Goal: Task Accomplishment & Management: Complete application form

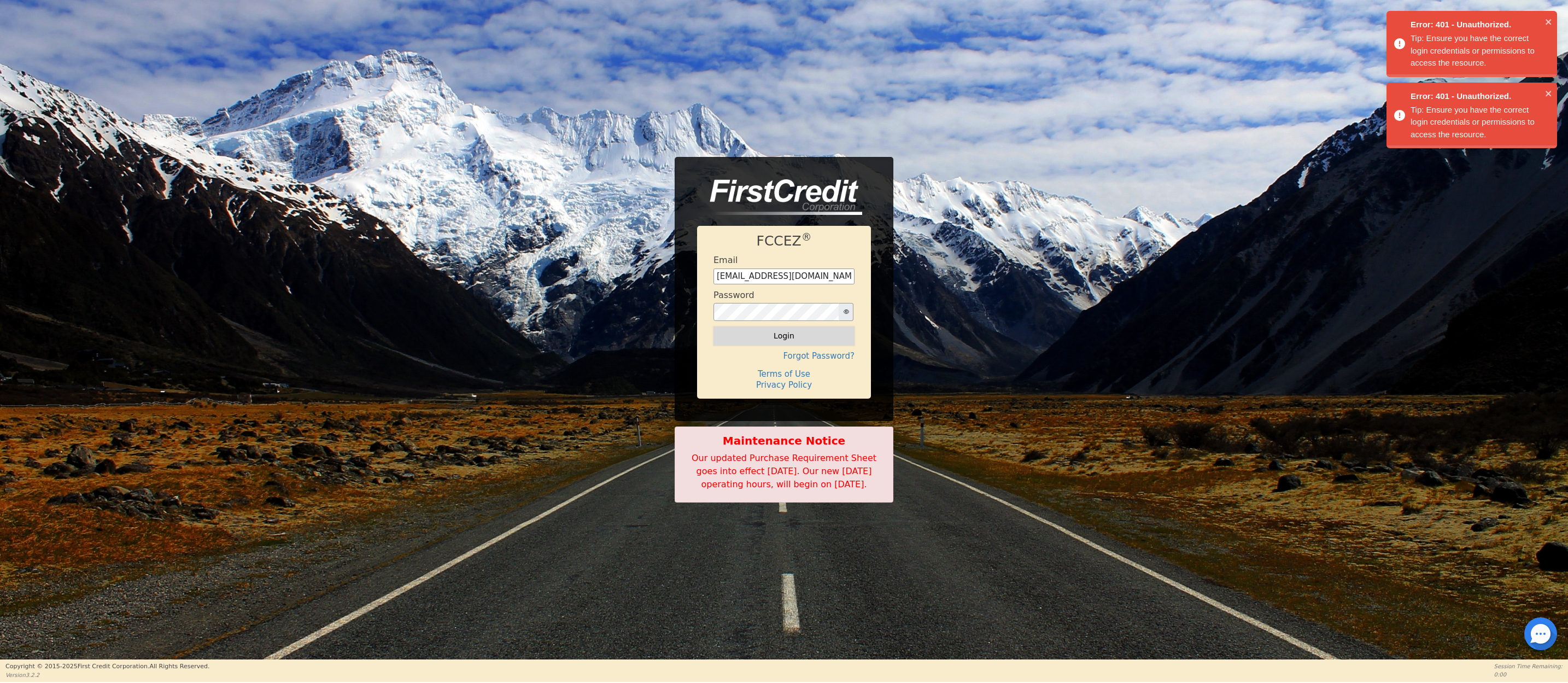
click at [770, 331] on button "Login" at bounding box center [784, 336] width 141 height 18
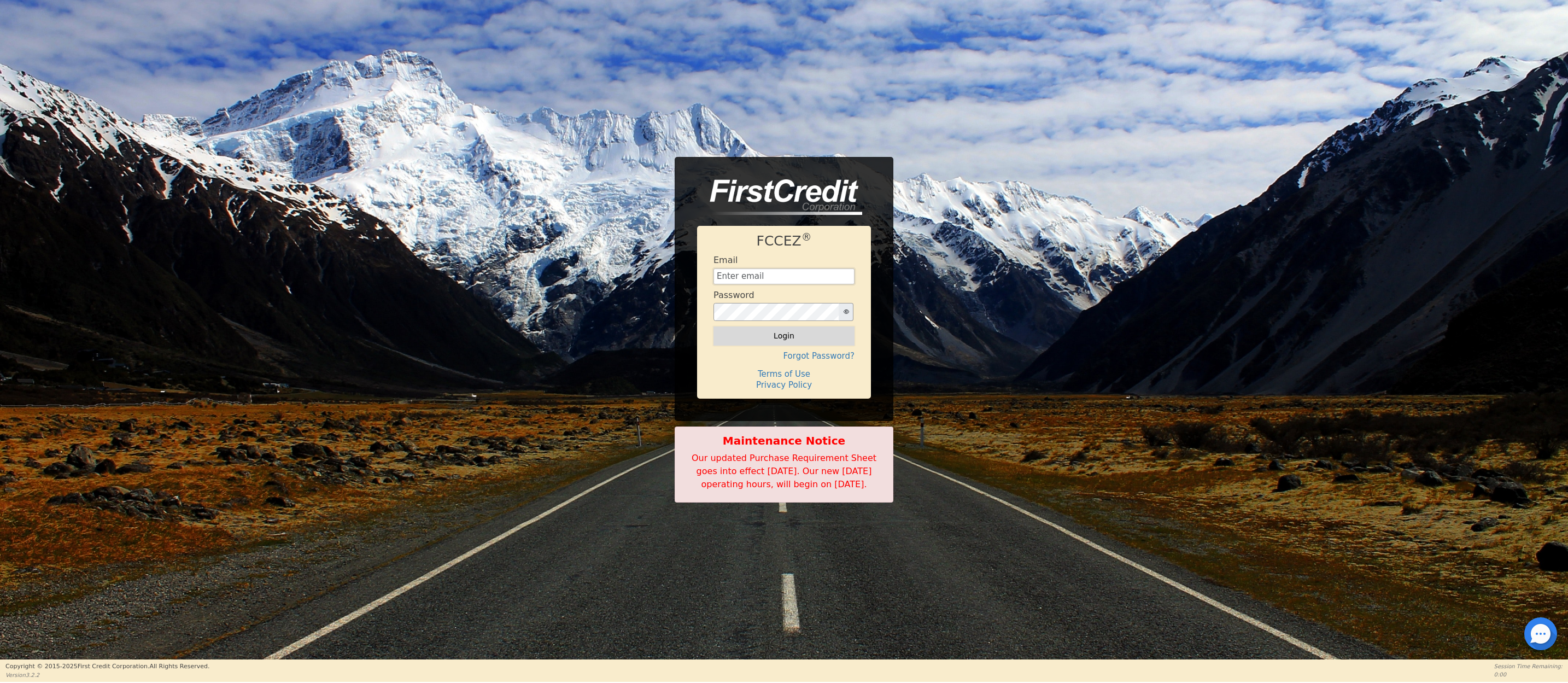
type input "[EMAIL_ADDRESS][DOMAIN_NAME]"
click at [771, 327] on button "Login" at bounding box center [784, 336] width 141 height 18
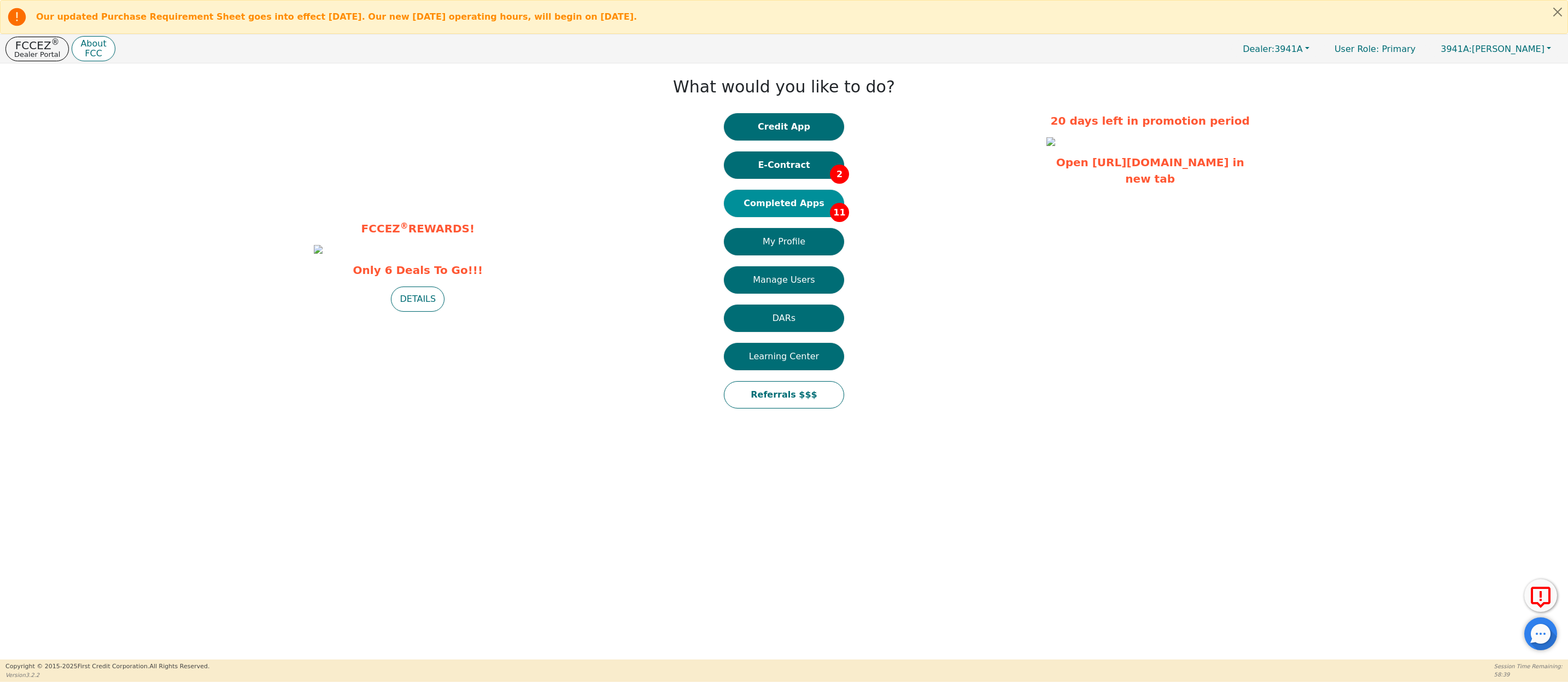
click at [783, 209] on button "Completed Apps 11" at bounding box center [784, 203] width 120 height 28
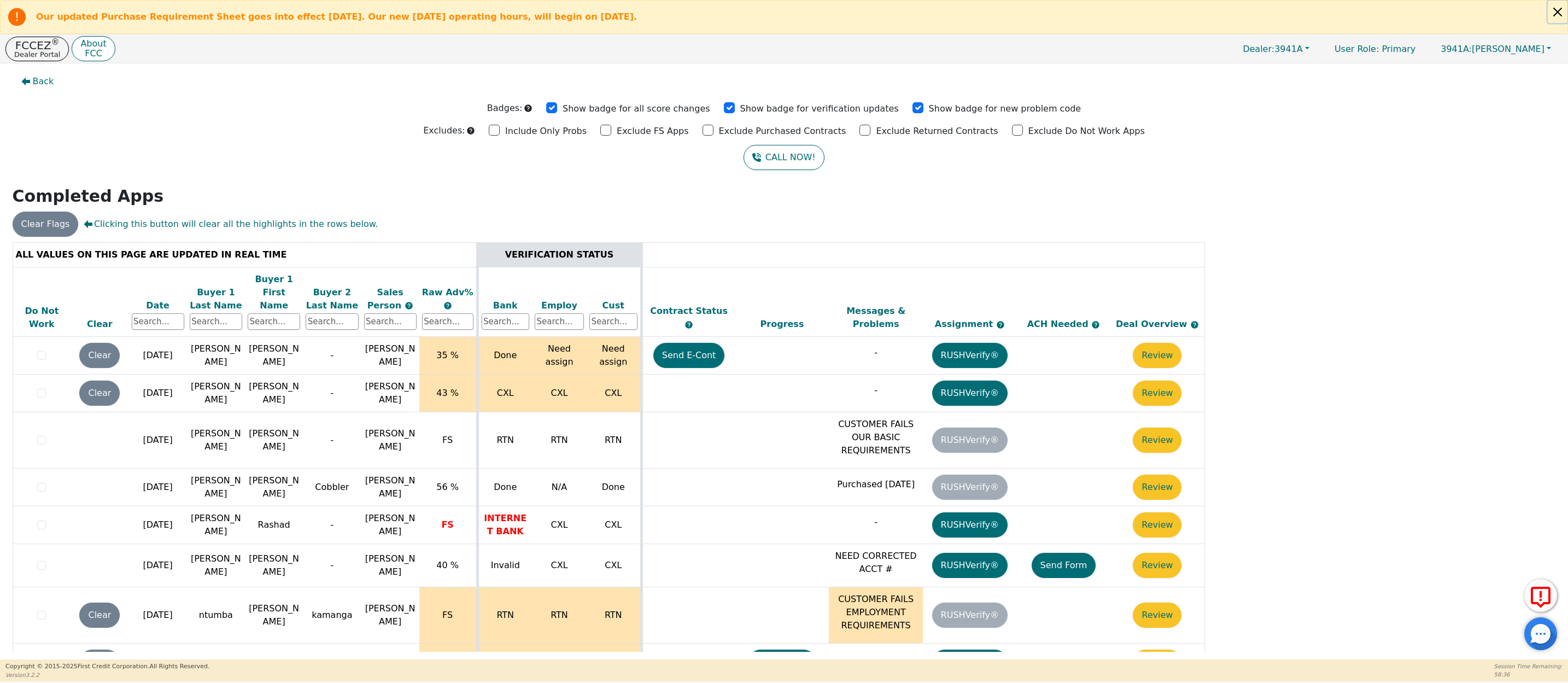
click at [1562, 9] on button "Close alert" at bounding box center [1558, 12] width 20 height 22
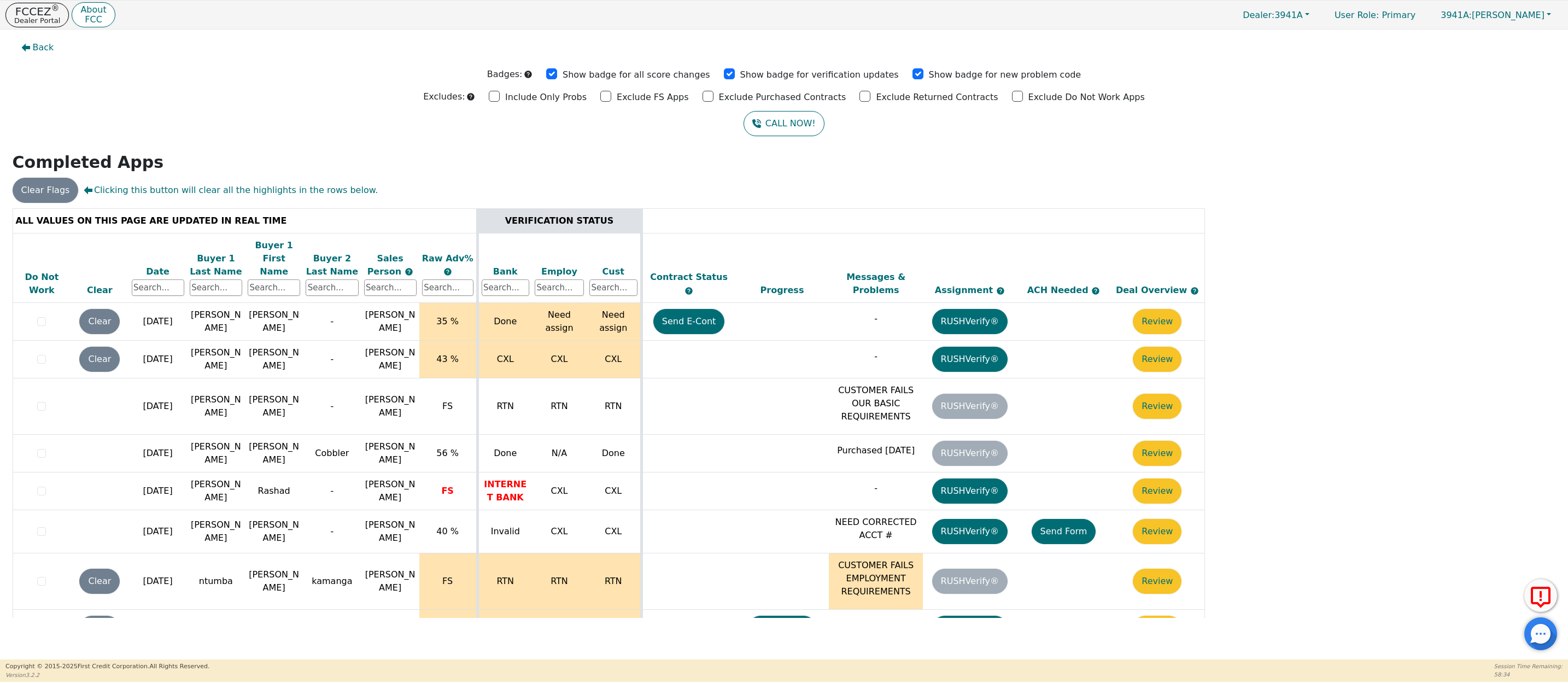
click at [152, 265] on div "Date" at bounding box center [158, 271] width 52 height 13
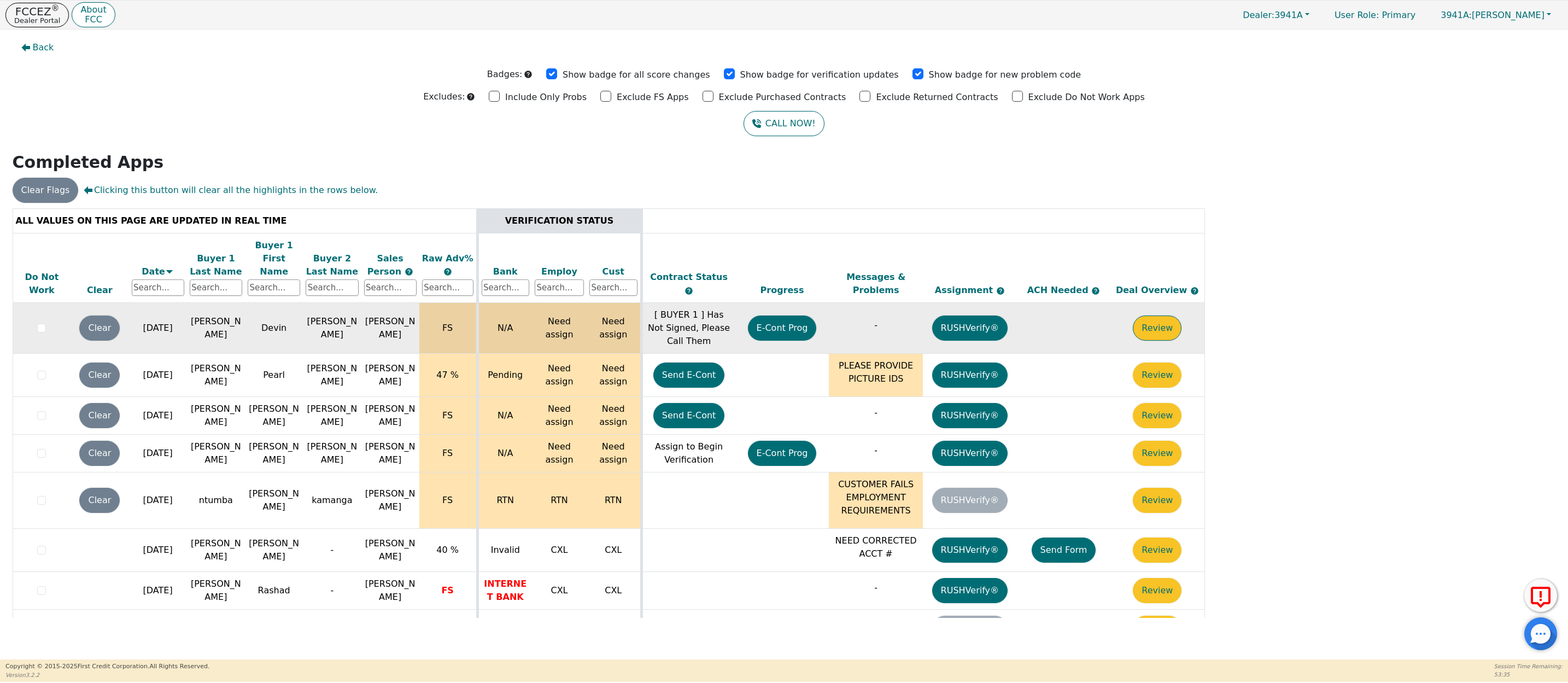
click at [1152, 316] on button "Review" at bounding box center [1157, 328] width 49 height 25
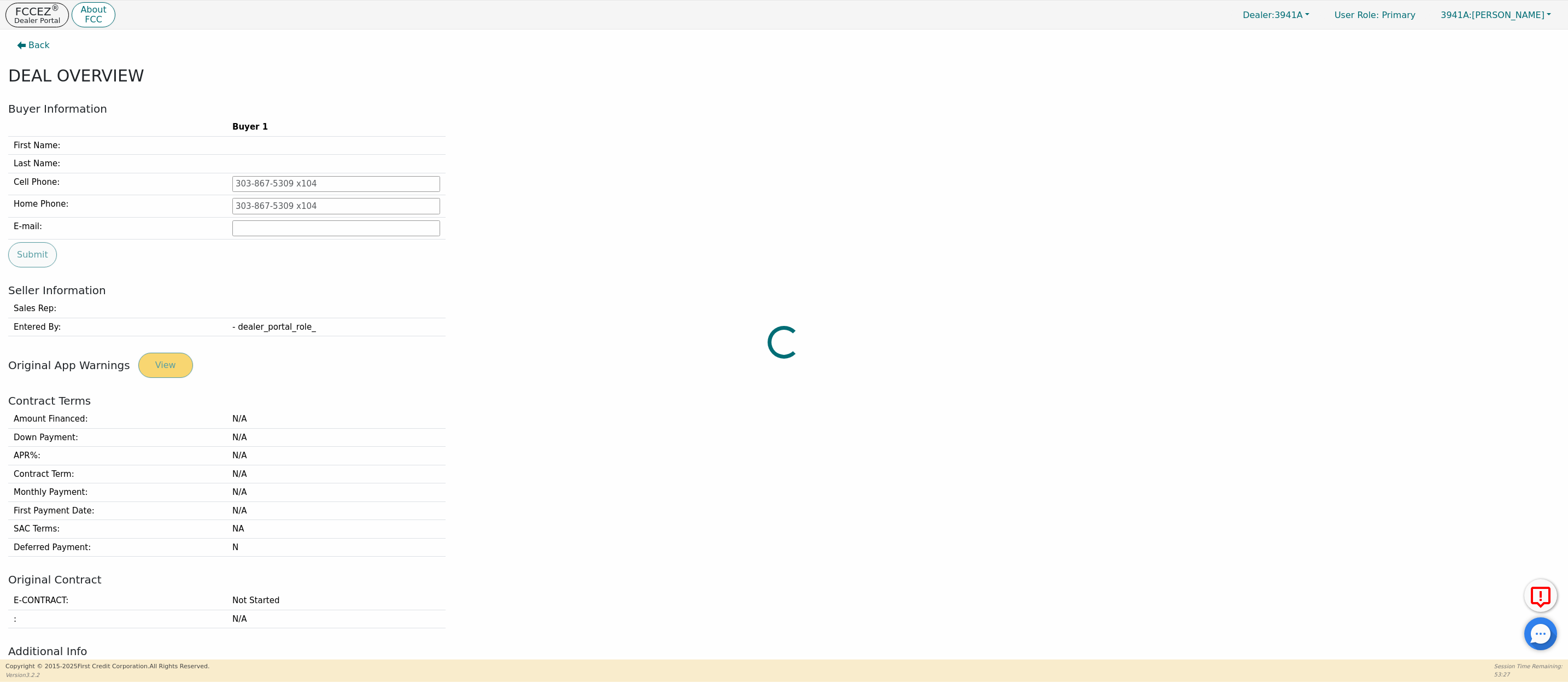
scroll to position [3, 0]
type input "480-776-4778"
type input "davisbritneya@gmail.com"
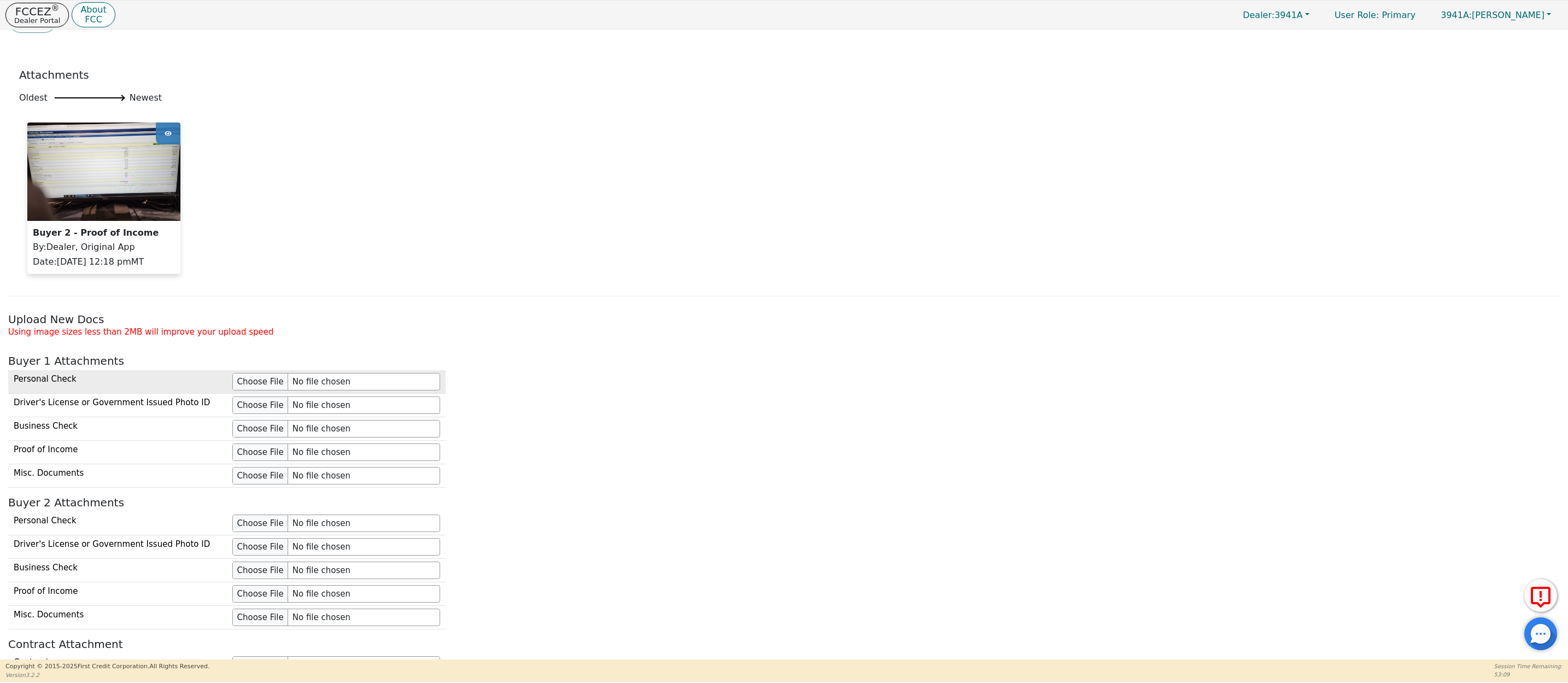
scroll to position [726, 0]
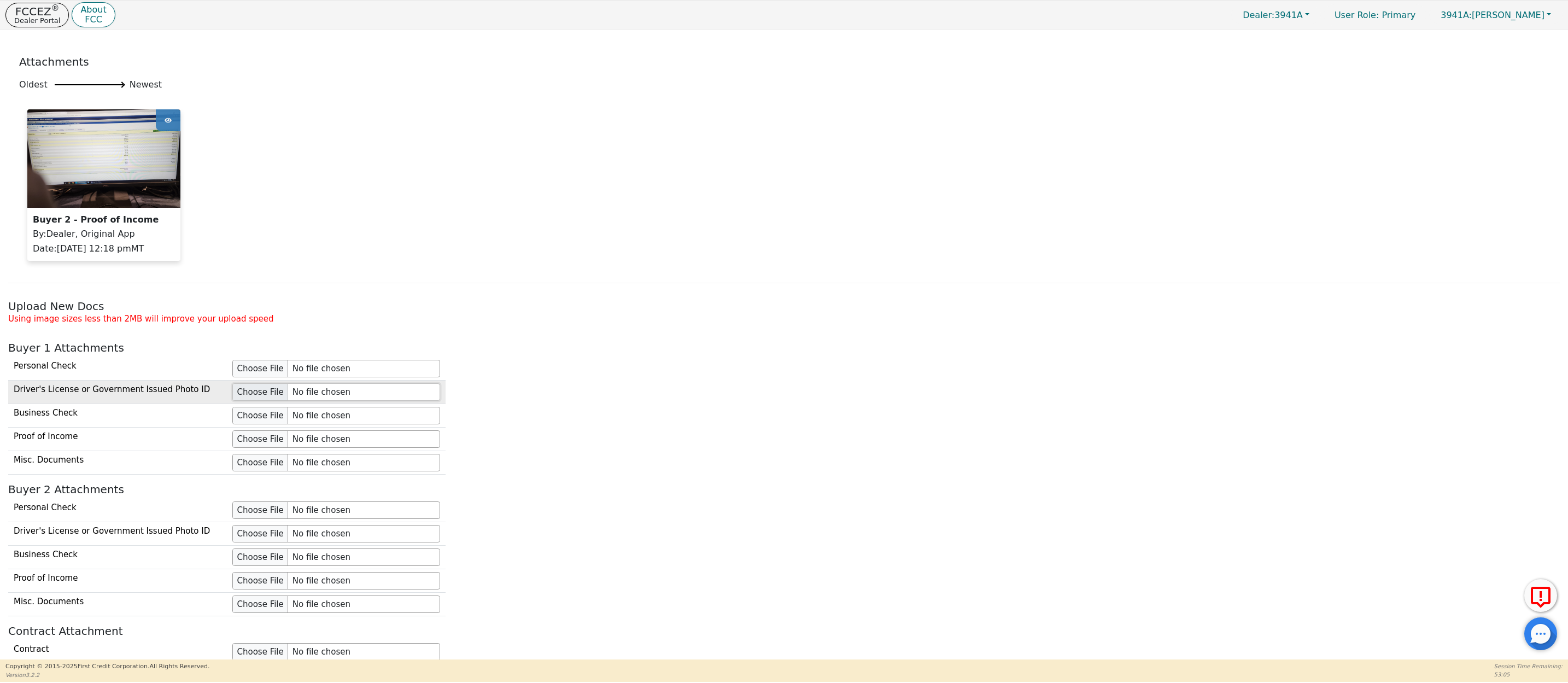
click at [248, 401] on input "file" at bounding box center [336, 392] width 208 height 17
type input "C:\fakepath\IMG_6582.heic"
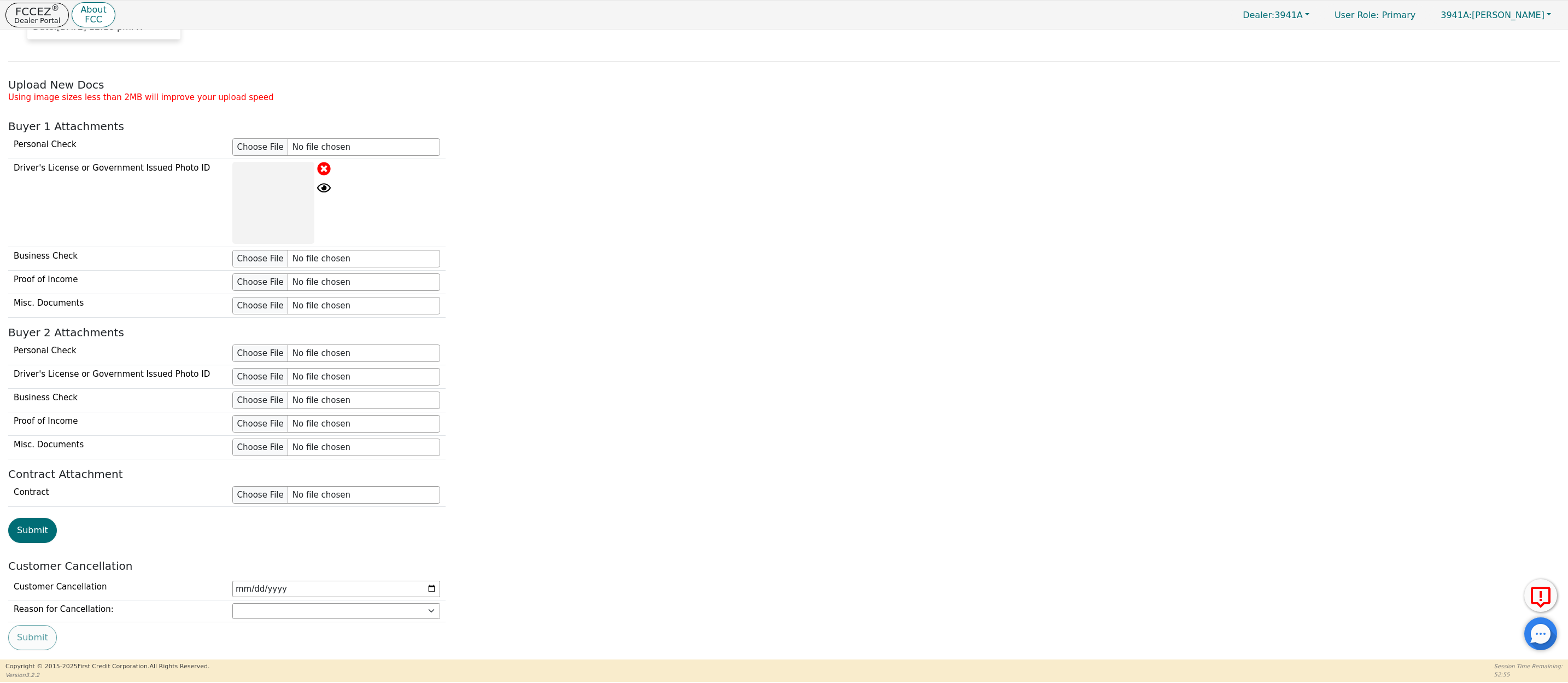
scroll to position [992, 0]
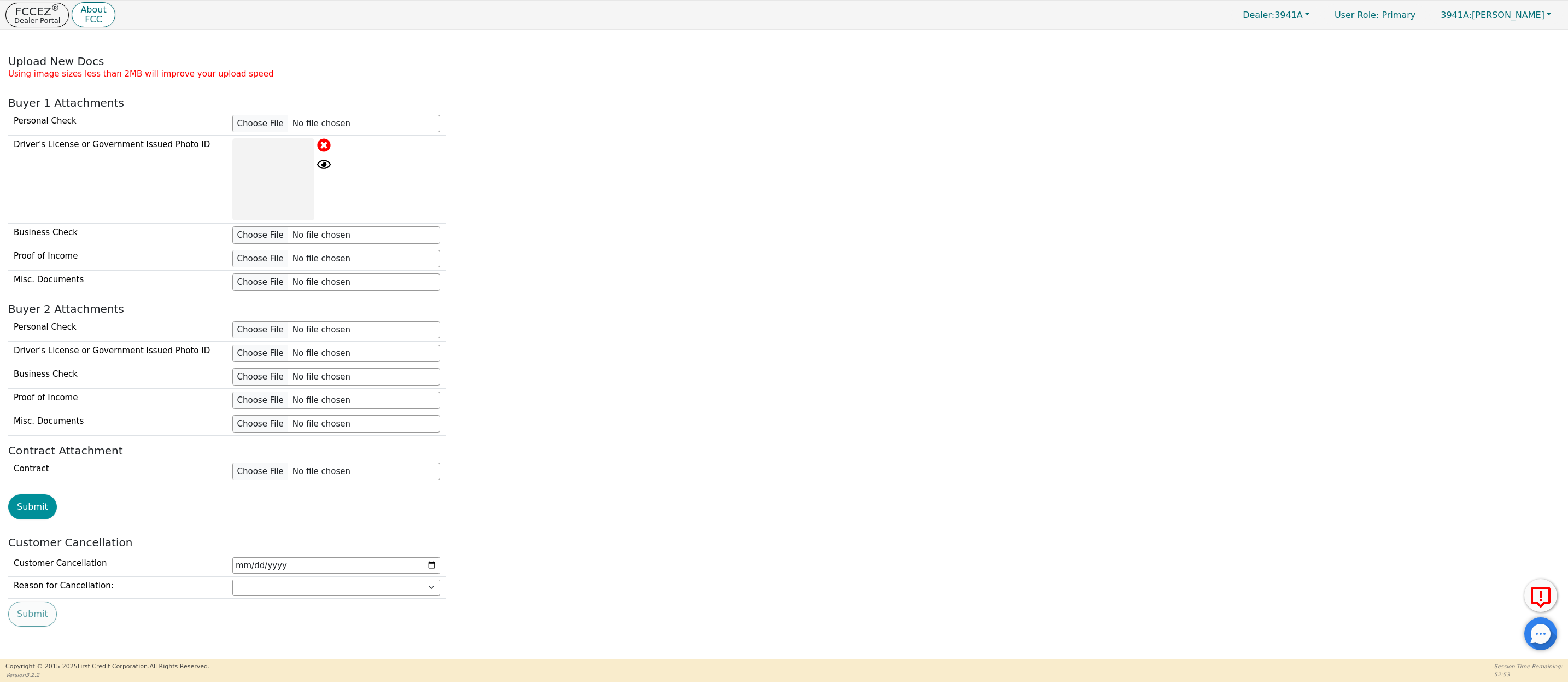
click at [32, 504] on button "Submit" at bounding box center [32, 507] width 49 height 25
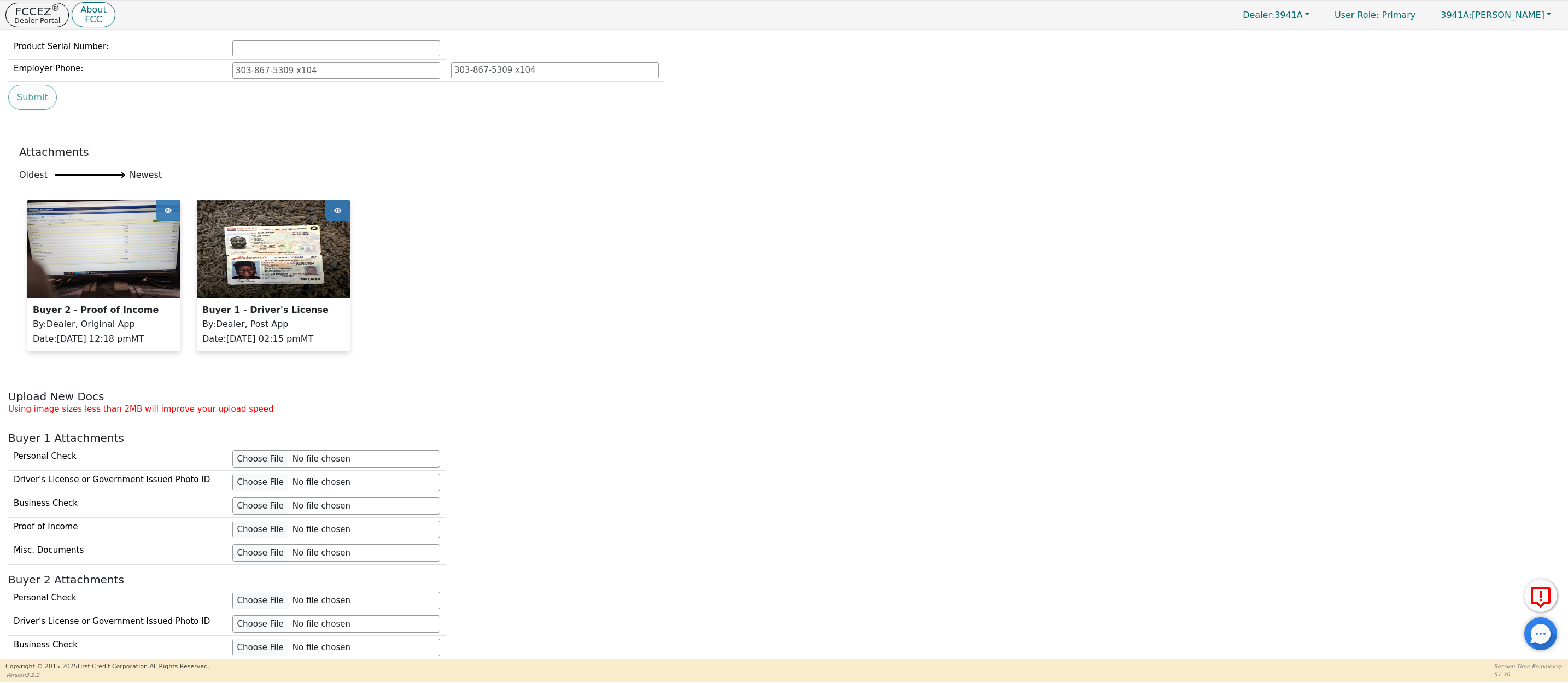
scroll to position [0, 0]
